Goal: Information Seeking & Learning: Learn about a topic

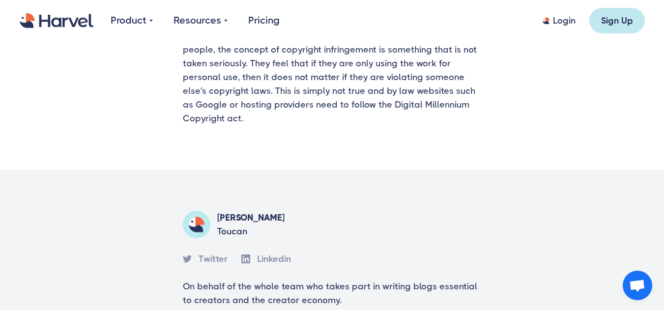
scroll to position [2448, 0]
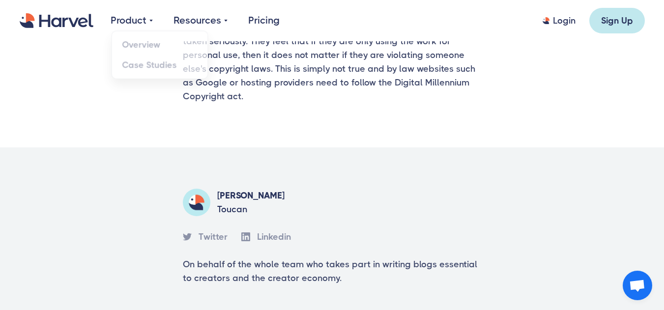
click at [138, 27] on div "Product" at bounding box center [129, 20] width 36 height 15
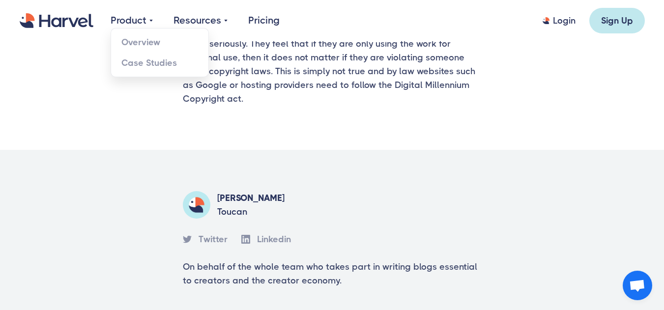
click at [126, 22] on div "Product" at bounding box center [129, 20] width 36 height 15
click at [131, 25] on div "Product" at bounding box center [129, 20] width 36 height 15
click at [137, 18] on div "Product" at bounding box center [129, 20] width 36 height 15
click at [266, 20] on link "Pricing" at bounding box center [263, 20] width 31 height 15
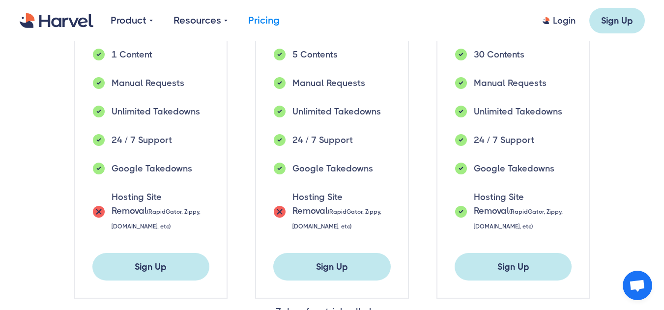
scroll to position [457, 0]
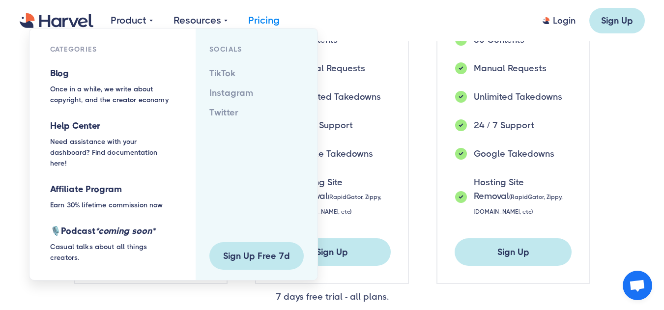
click at [212, 23] on div "Resources" at bounding box center [198, 20] width 48 height 15
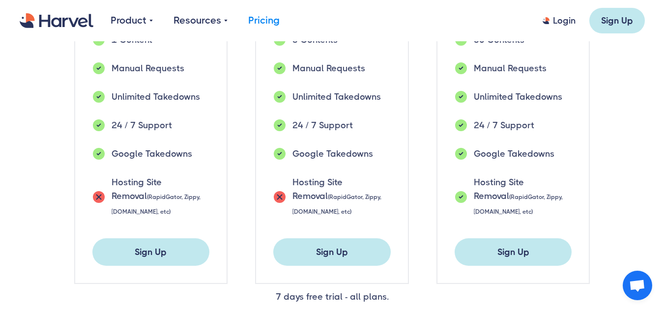
click at [212, 23] on div "Resources" at bounding box center [198, 20] width 48 height 15
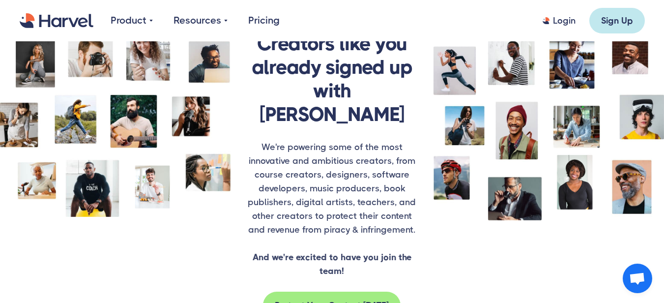
scroll to position [1475, 0]
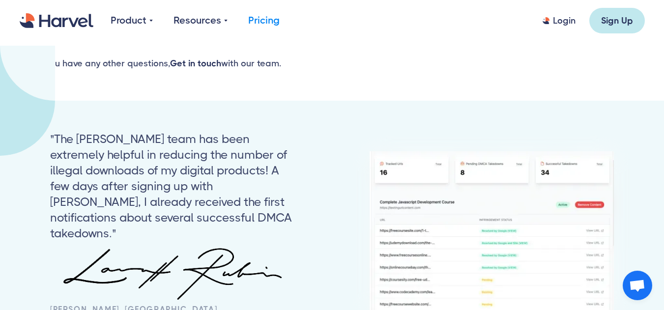
scroll to position [983, 0]
